Goal: Navigation & Orientation: Find specific page/section

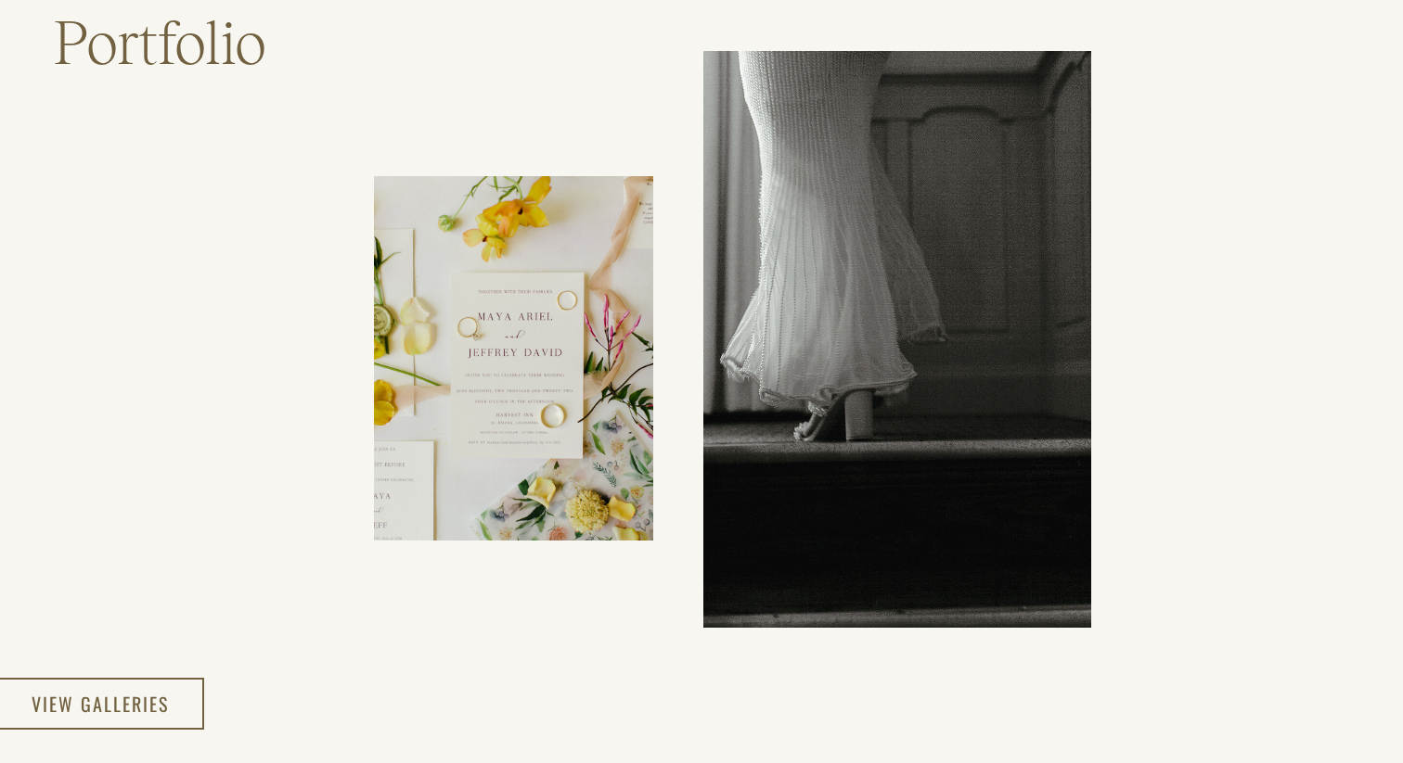
scroll to position [3089, 0]
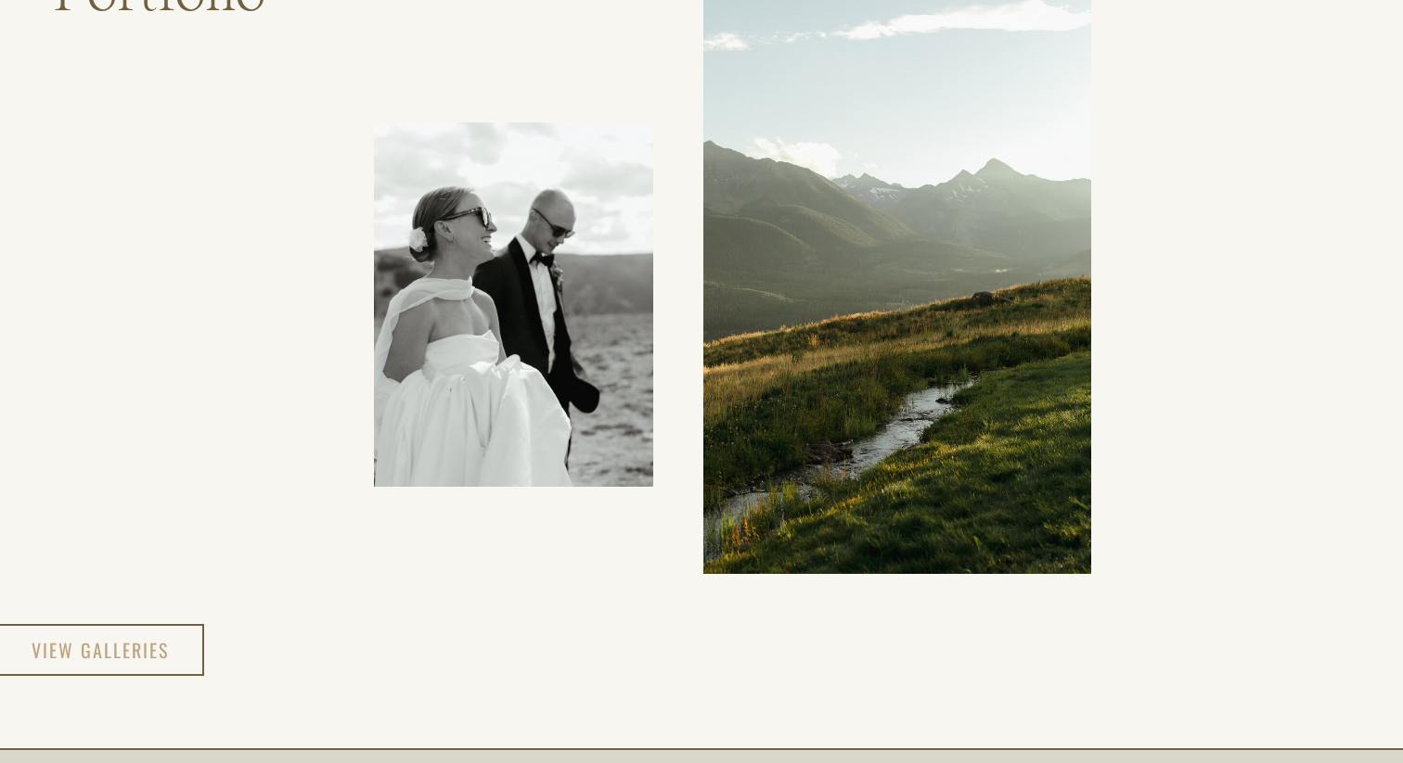
click at [111, 641] on h3 "view galleries" at bounding box center [101, 650] width 139 height 33
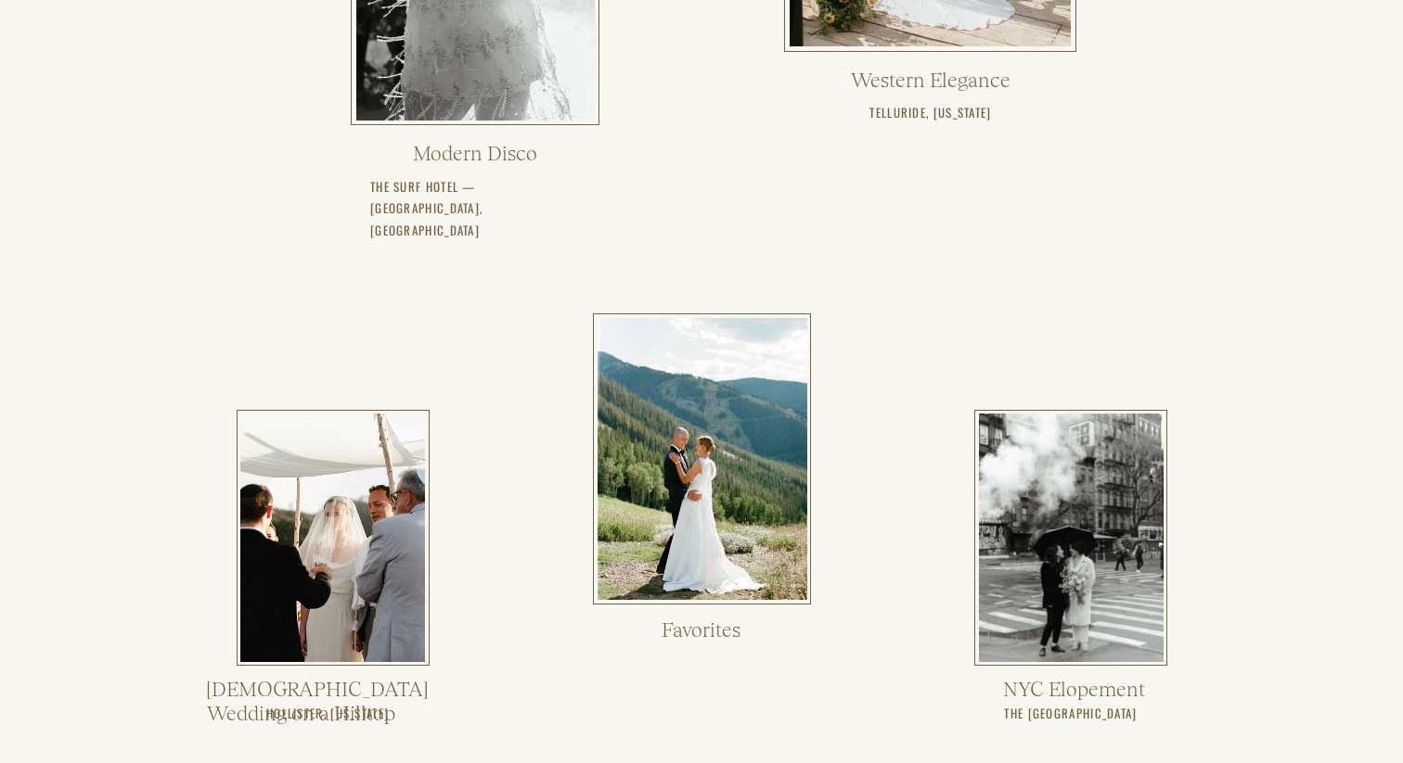
scroll to position [1103, 0]
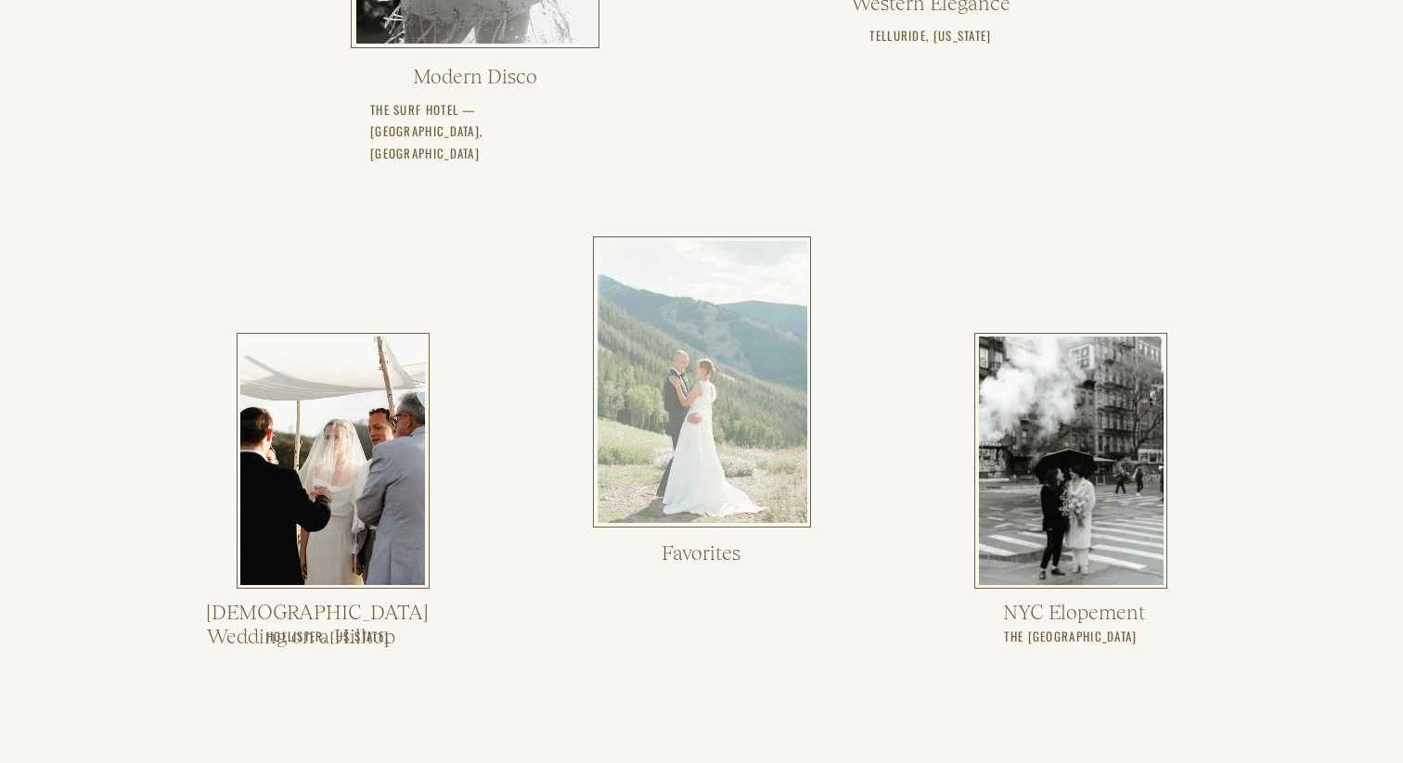
click at [681, 372] on div at bounding box center [702, 382] width 210 height 282
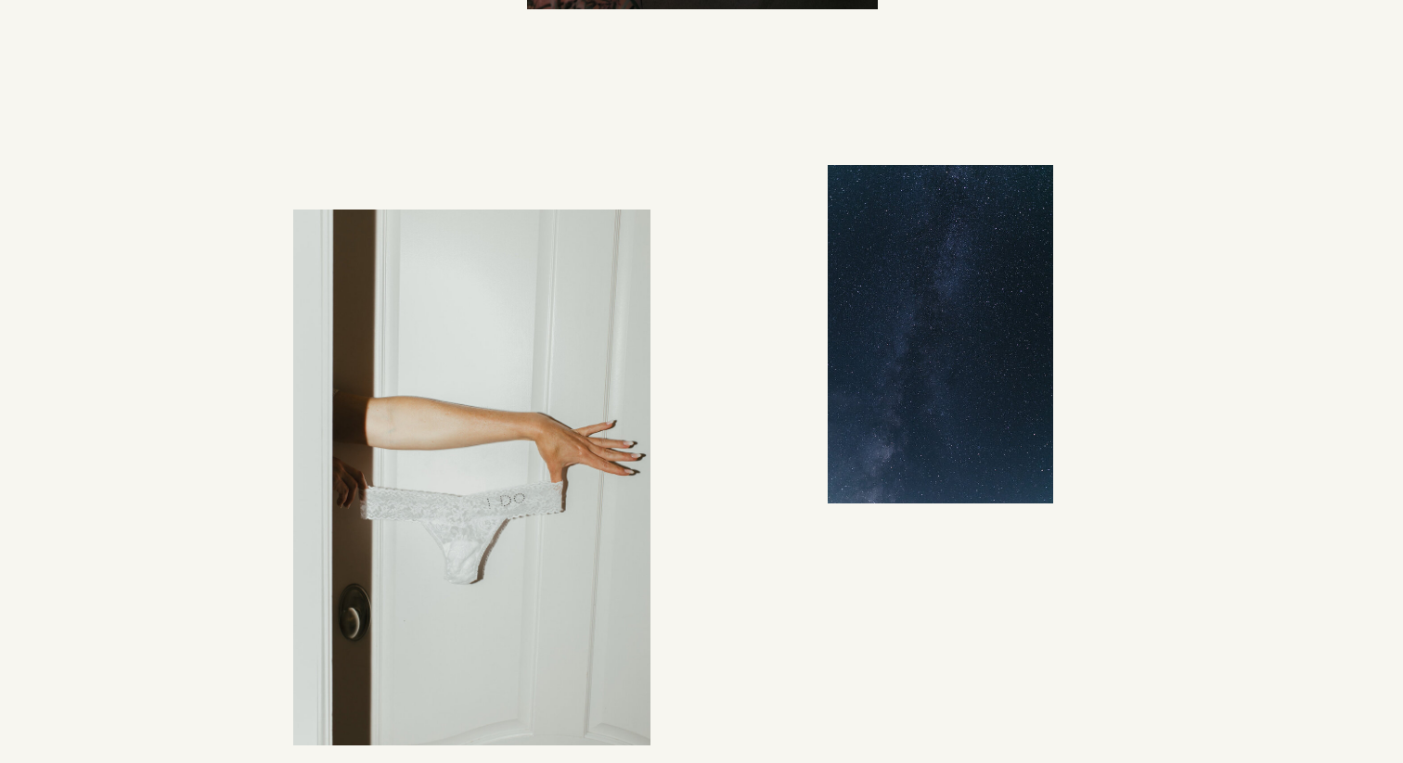
scroll to position [15020, 0]
